Goal: Complete application form

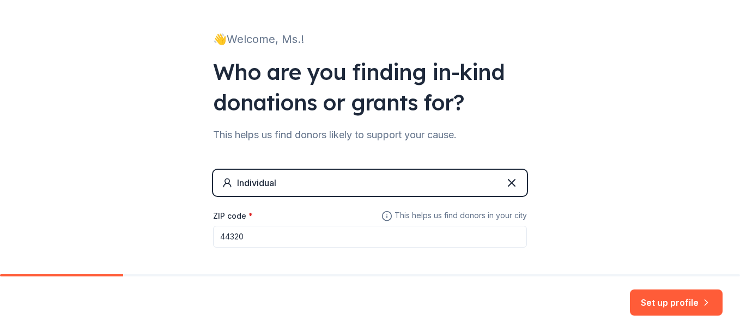
scroll to position [104, 0]
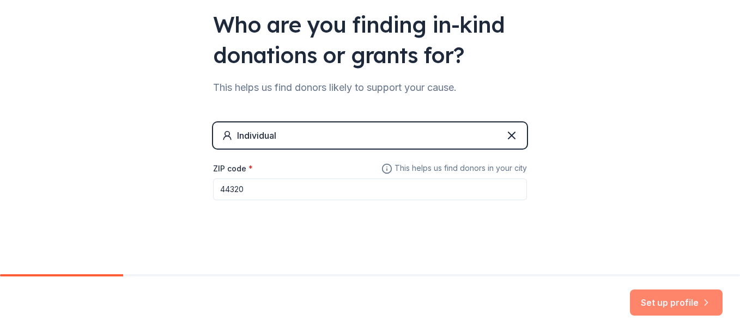
click at [671, 303] on button "Set up profile" at bounding box center [676, 303] width 93 height 26
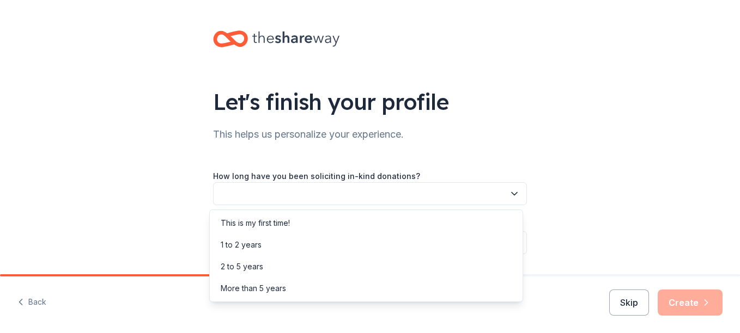
click at [512, 195] on icon "button" at bounding box center [514, 194] width 5 height 3
click at [326, 270] on div "2 to 5 years" at bounding box center [366, 267] width 308 height 22
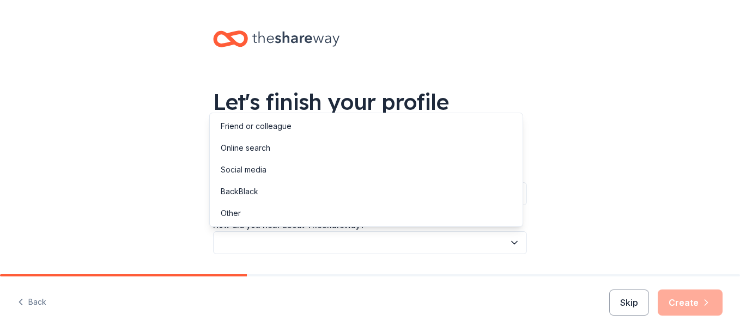
click at [326, 246] on button "button" at bounding box center [370, 243] width 314 height 23
click at [240, 167] on div "Social media" at bounding box center [244, 169] width 46 height 13
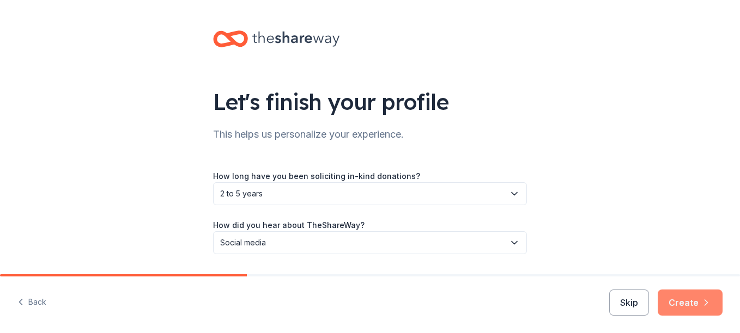
click at [698, 301] on button "Create" at bounding box center [690, 303] width 65 height 26
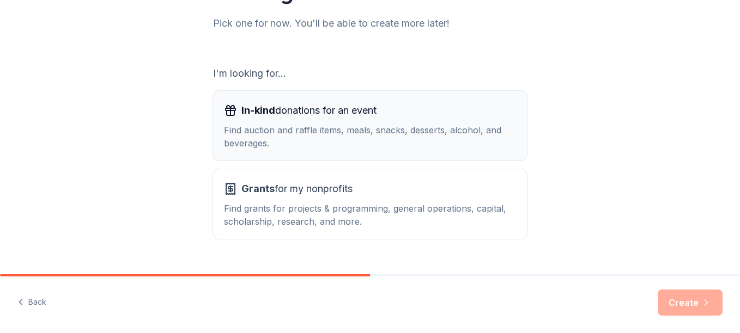
scroll to position [147, 0]
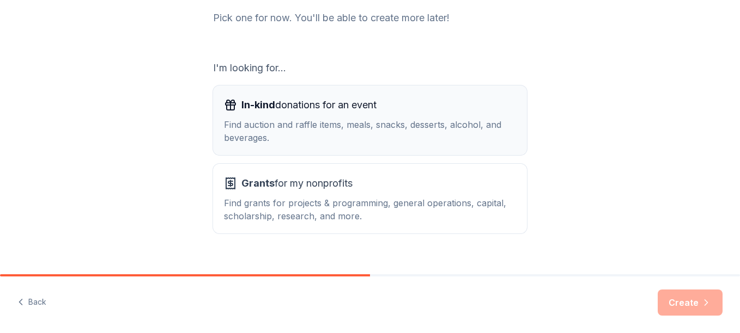
click at [271, 139] on div "Find auction and raffle items, meals, snacks, desserts, alcohol, and beverages." at bounding box center [370, 131] width 292 height 26
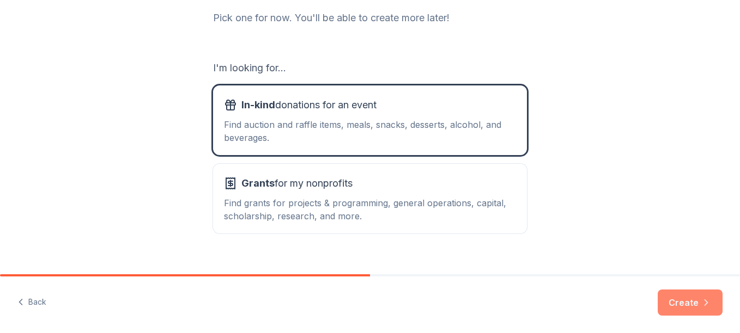
click at [692, 301] on button "Create" at bounding box center [690, 303] width 65 height 26
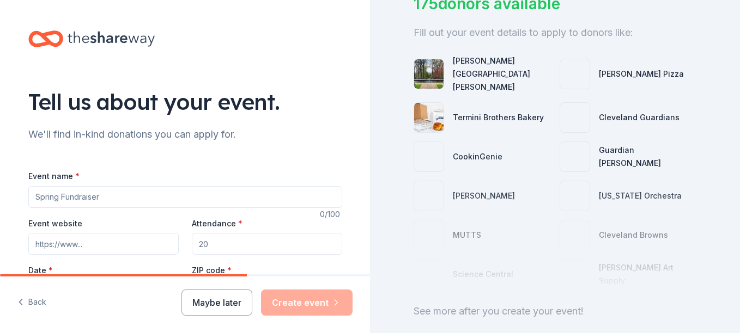
scroll to position [106, 0]
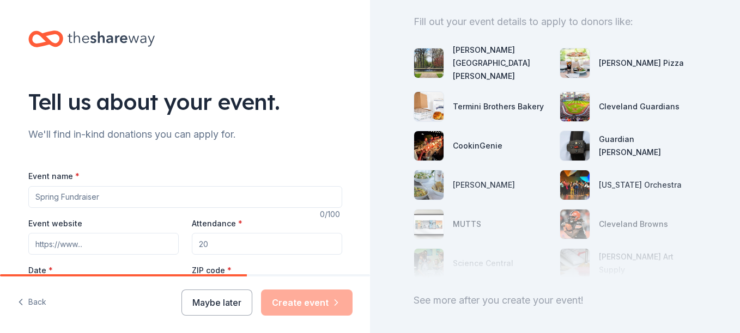
click at [640, 222] on div at bounding box center [555, 224] width 283 height 109
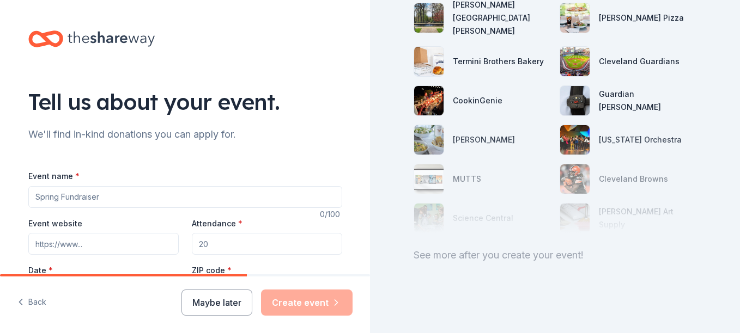
click at [160, 233] on div "Event website" at bounding box center [103, 236] width 150 height 39
click at [97, 38] on icon at bounding box center [111, 39] width 87 height 22
